Goal: Obtain resource: Download file/media

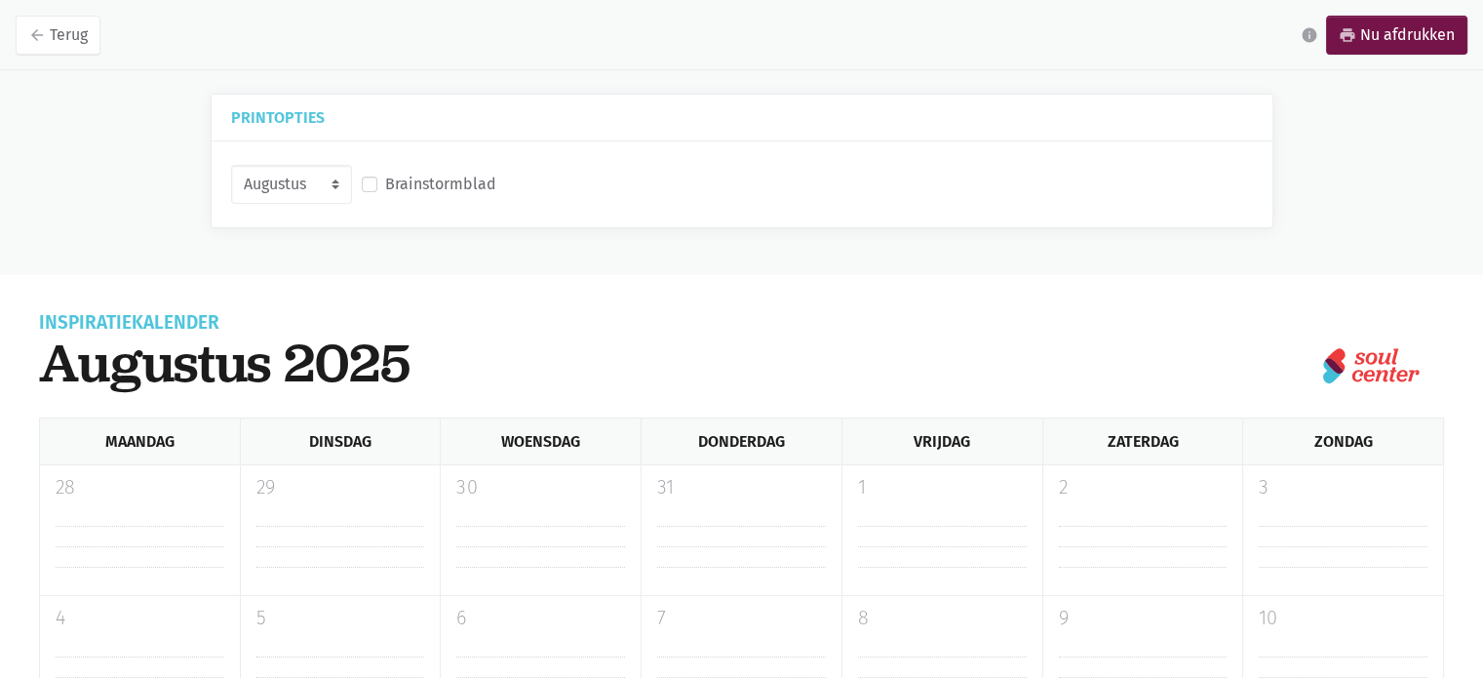
drag, startPoint x: 0, startPoint y: 0, endPoint x: 714, endPoint y: 248, distance: 755.3
click at [714, 248] on div "Printopties Augustus September Oktober November Brainstormblad Inspiratiekalend…" at bounding box center [741, 625] width 1483 height 1062
click at [292, 208] on div "Augustus September Oktober November Brainstormblad" at bounding box center [742, 184] width 1061 height 86
click at [296, 193] on select "Augustus September Oktober November" at bounding box center [291, 184] width 121 height 39
drag, startPoint x: 296, startPoint y: 190, endPoint x: 303, endPoint y: 182, distance: 10.4
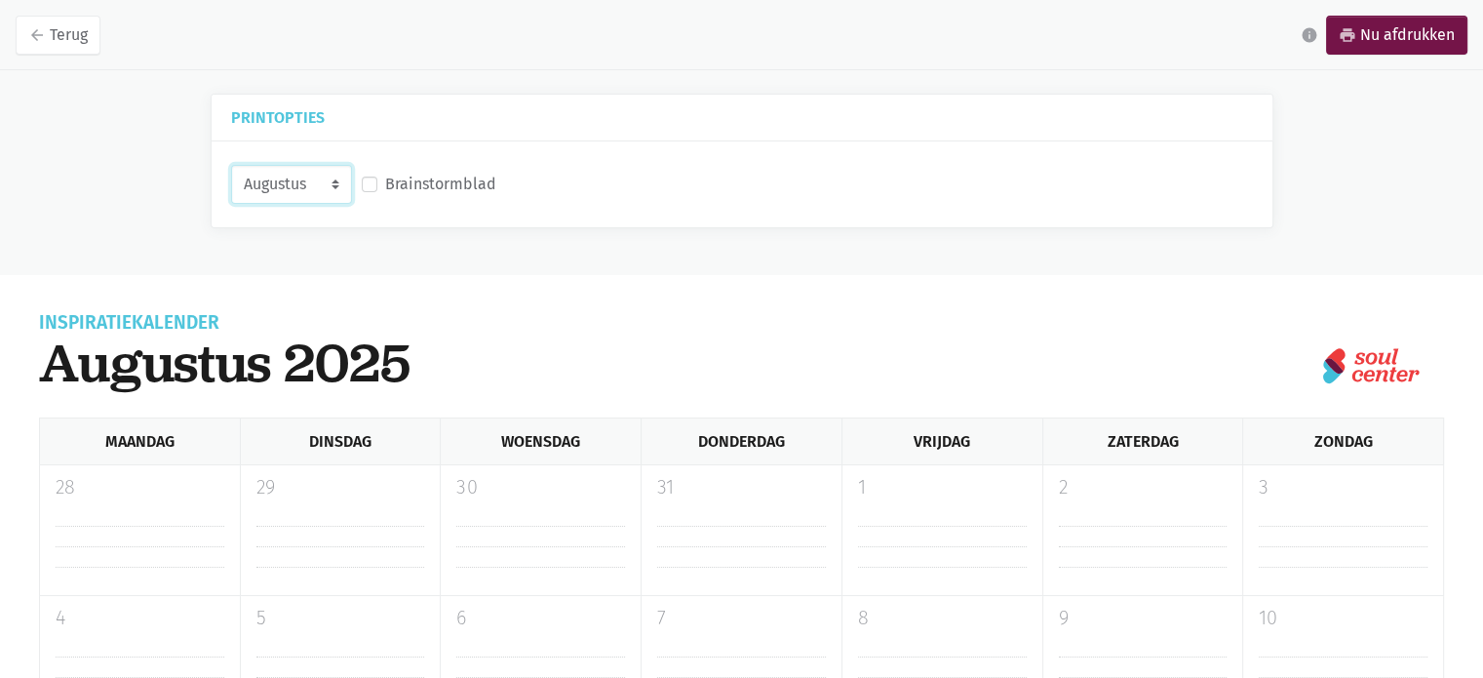
click at [296, 189] on select "Augustus September Oktober November" at bounding box center [291, 184] width 121 height 39
click at [385, 186] on label "Brainstormblad" at bounding box center [440, 184] width 111 height 25
click at [362, 186] on input "Brainstormblad" at bounding box center [370, 182] width 16 height 20
checkbox input "true"
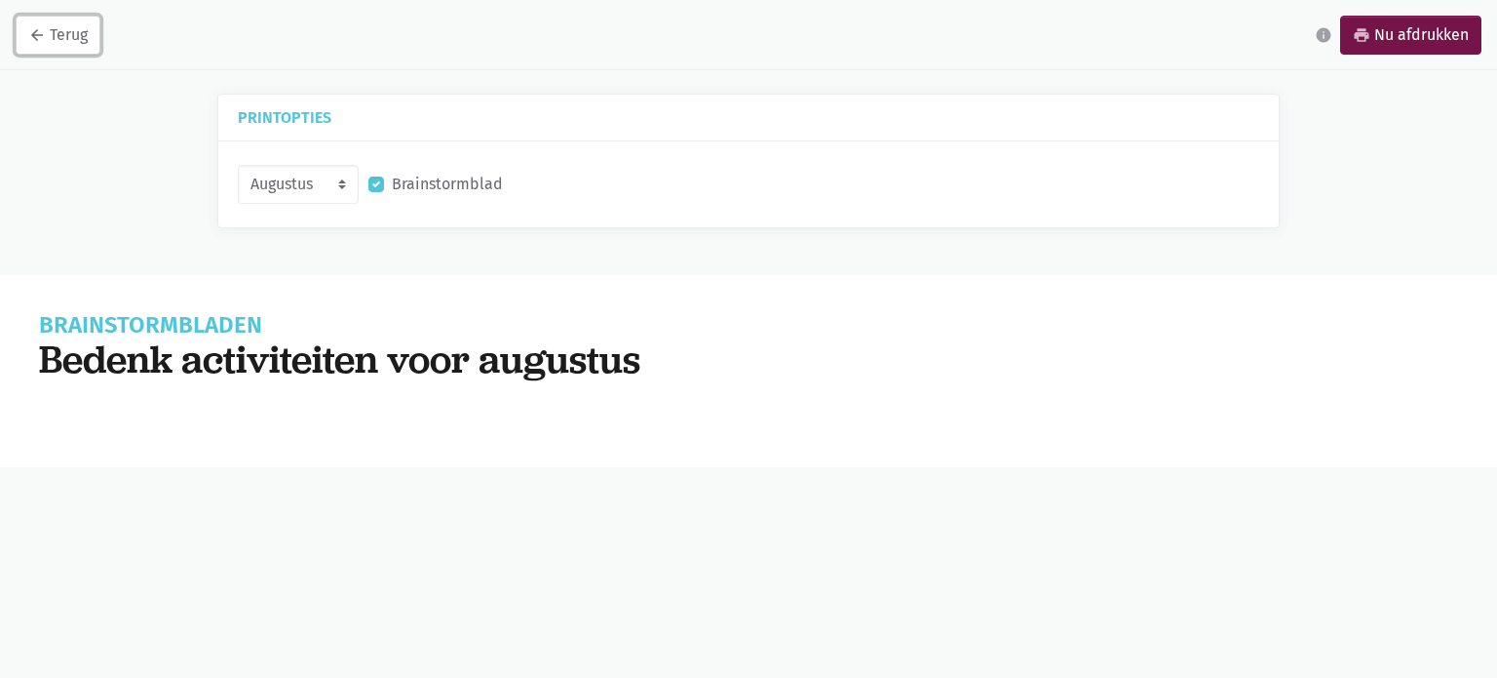
click at [32, 50] on link "arrow_back Terug" at bounding box center [58, 35] width 85 height 39
